Goal: Task Accomplishment & Management: Manage account settings

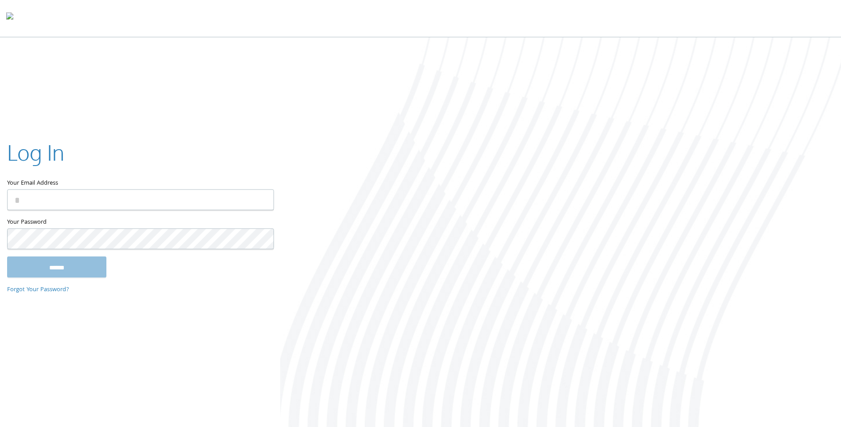
click at [265, 200] on keeper-lock "Open Keeper Popup" at bounding box center [261, 199] width 11 height 11
click at [259, 201] on keeper-lock "Open Keeper Popup" at bounding box center [261, 199] width 11 height 11
type input "**********"
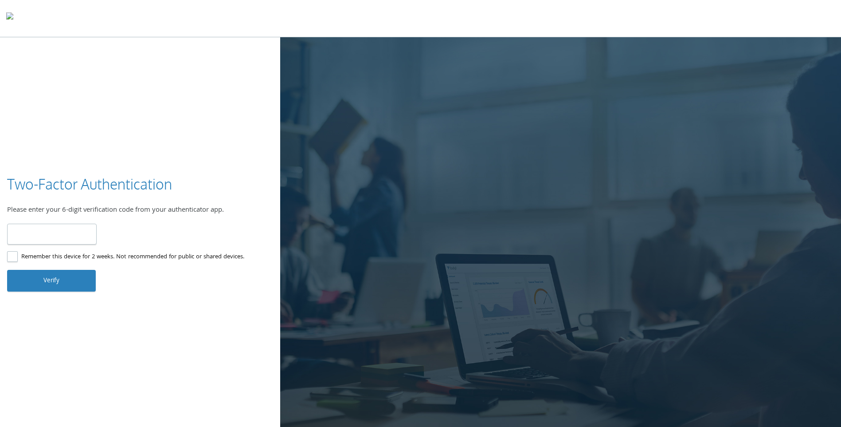
type input "******"
